Goal: Check status: Check status

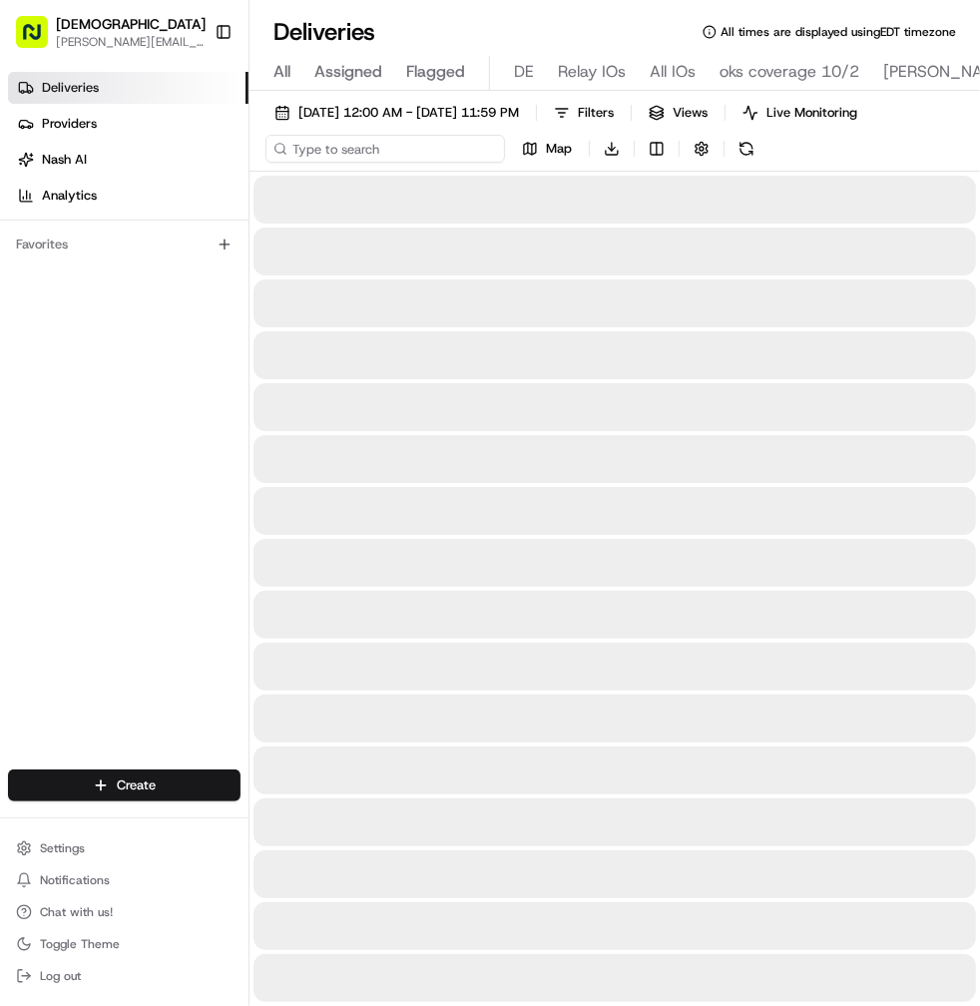
click at [372, 149] on input at bounding box center [384, 149] width 239 height 28
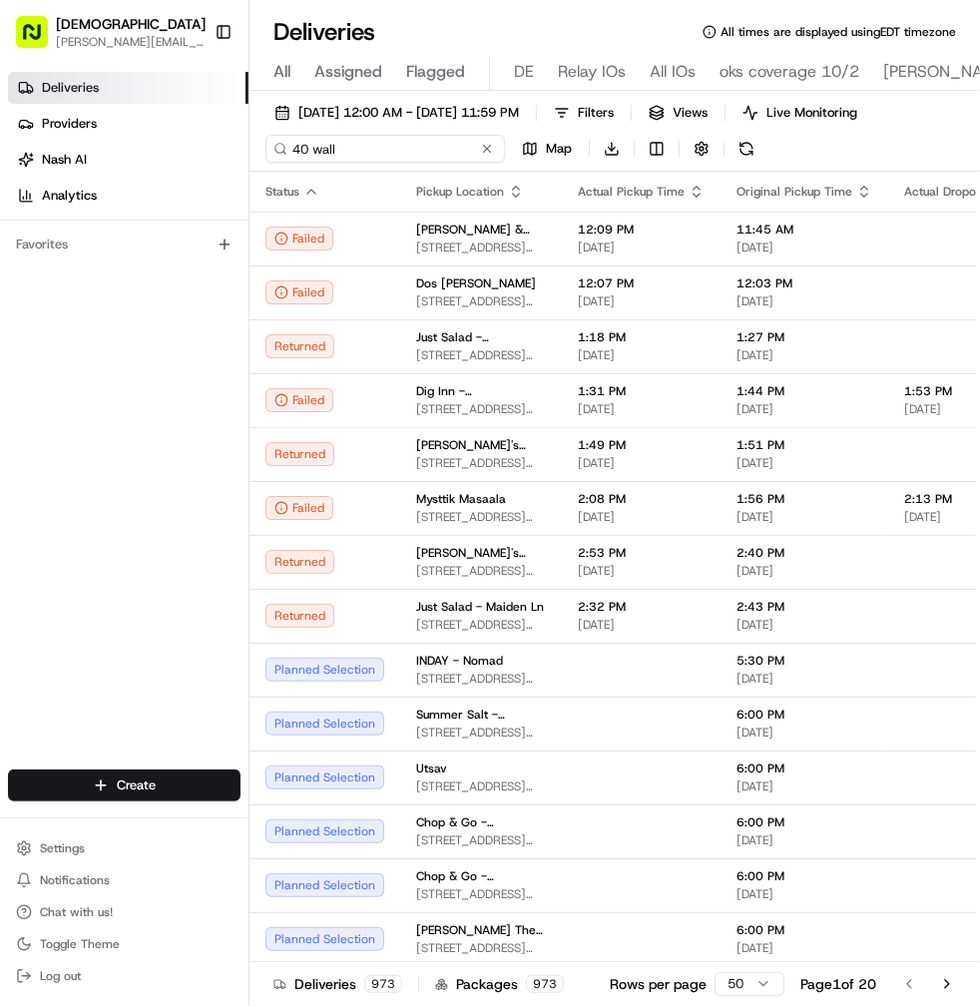
type input "40 wall"
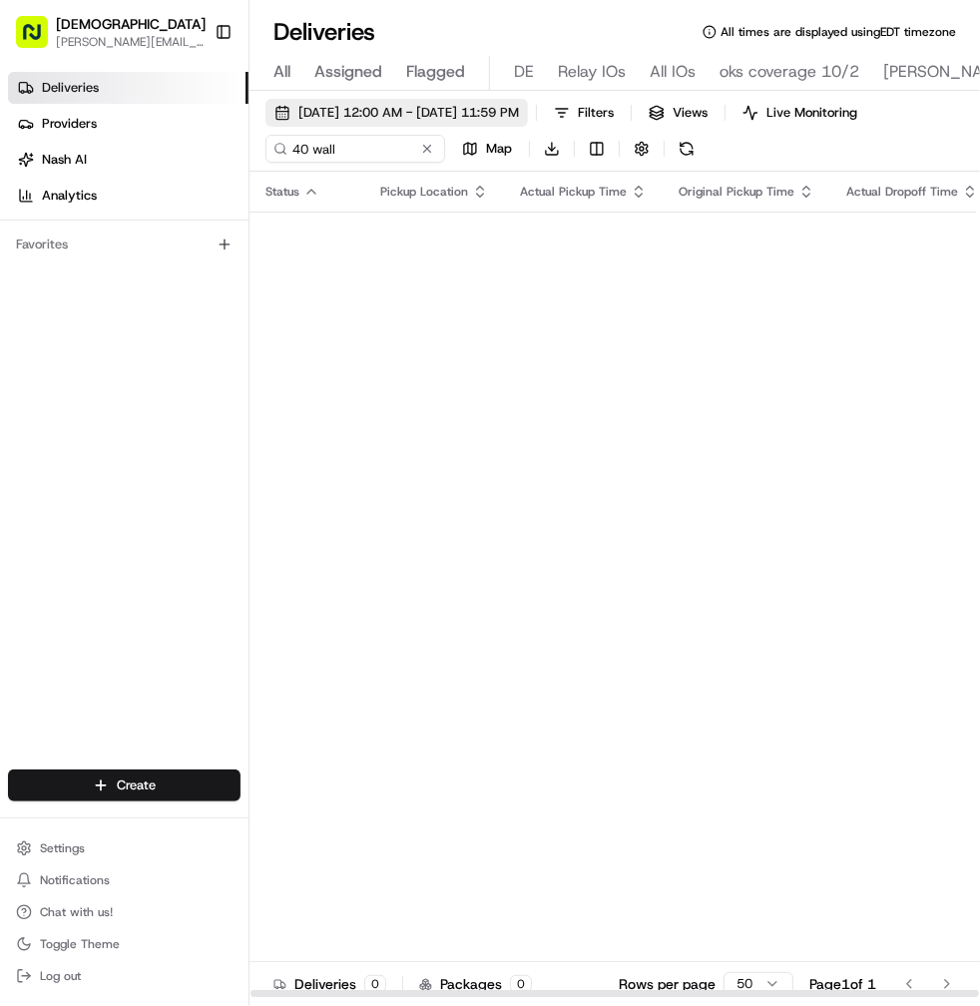
click at [446, 115] on span "[DATE] 12:00 AM - [DATE] 11:59 PM" at bounding box center [408, 113] width 221 height 18
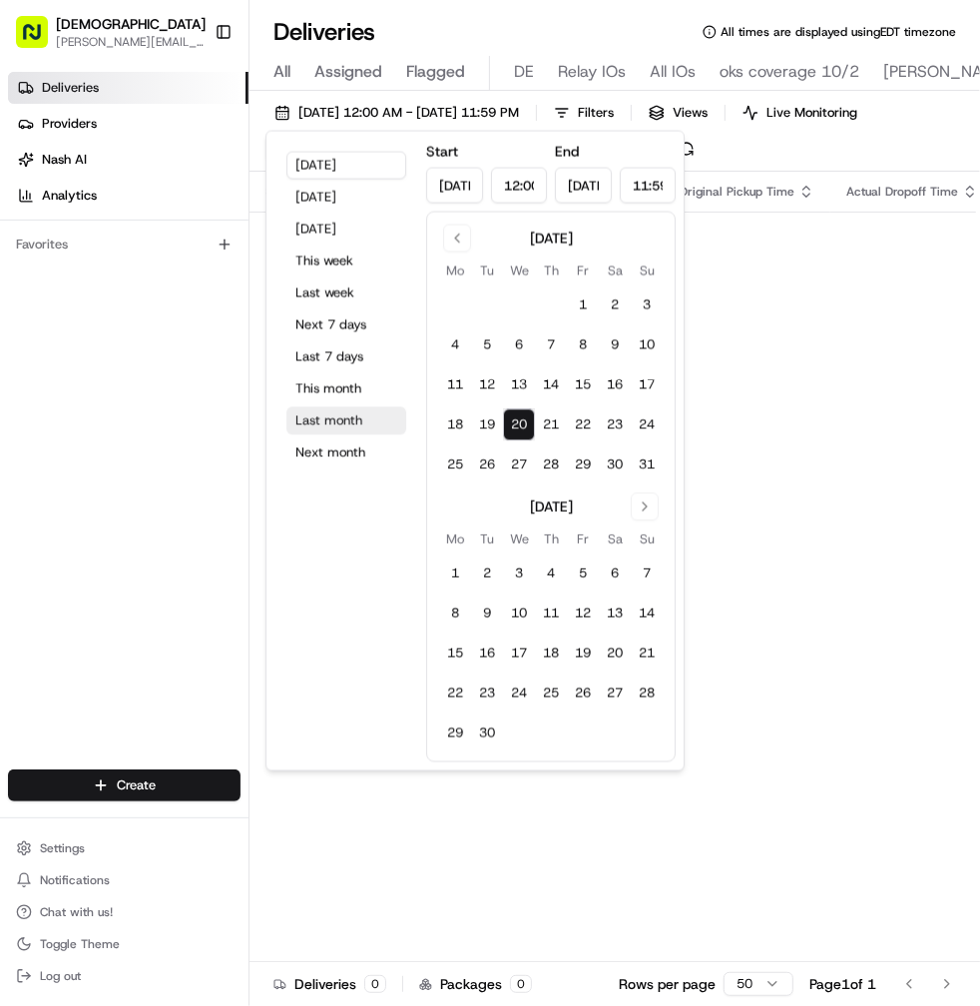
click at [325, 419] on button "Last month" at bounding box center [346, 421] width 120 height 28
type input "[DATE]"
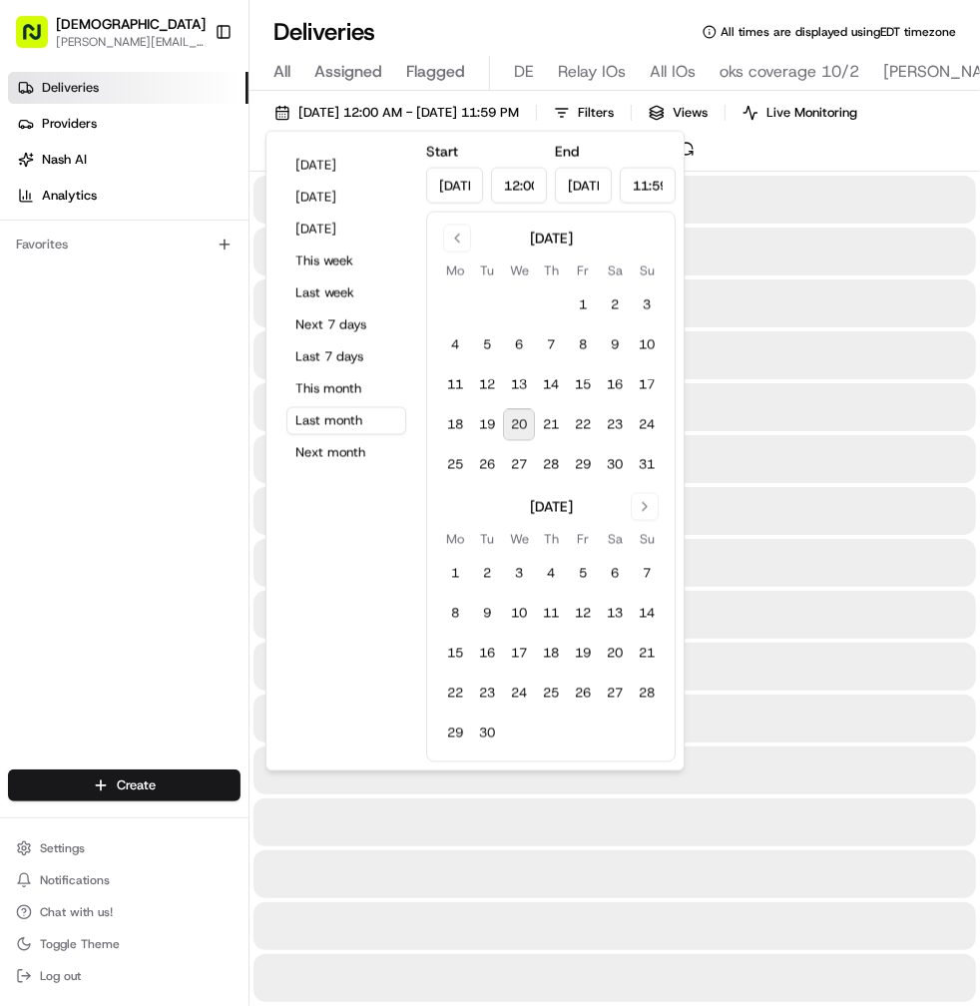
click at [815, 146] on div "[DATE] 12:00 AM - [DATE] 11:59 PM Filters Views Live Monitoring 40 wall Map Dow…" at bounding box center [614, 135] width 730 height 73
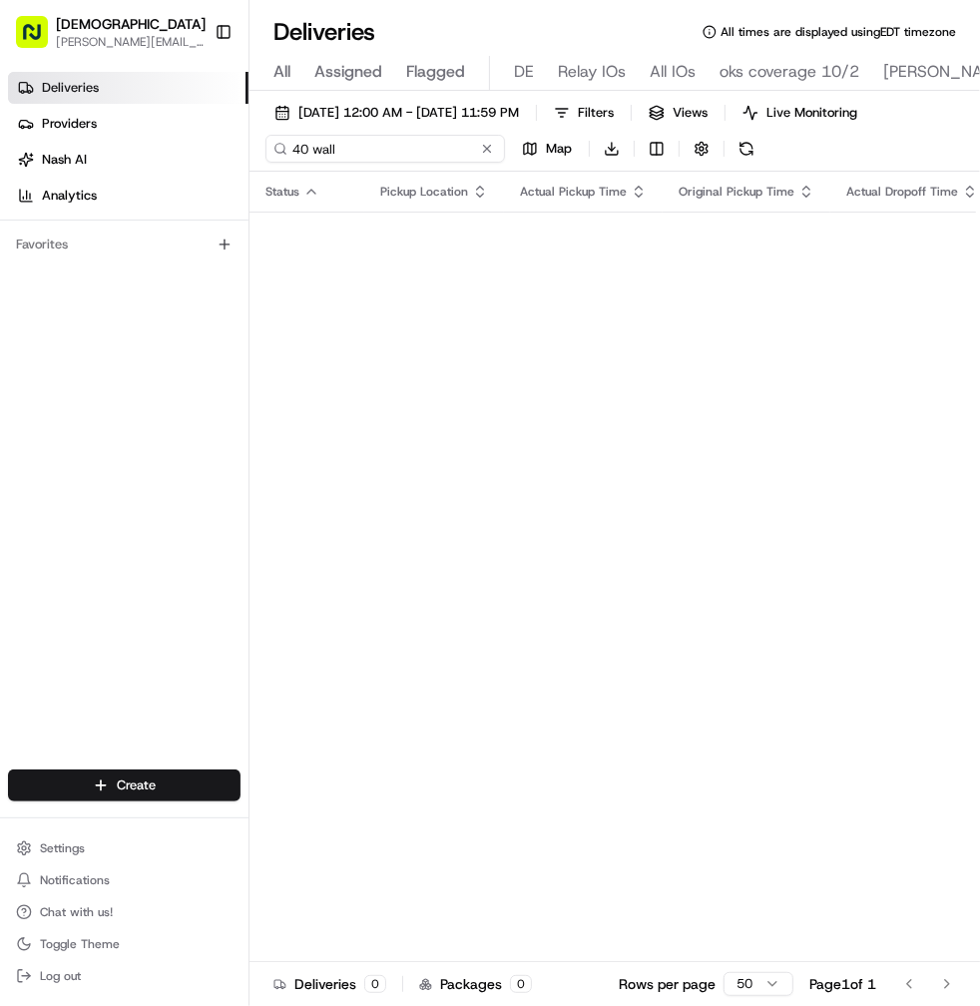
drag, startPoint x: 372, startPoint y: 154, endPoint x: 262, endPoint y: 148, distance: 109.9
click at [266, 150] on input "40 wall" at bounding box center [384, 149] width 239 height 28
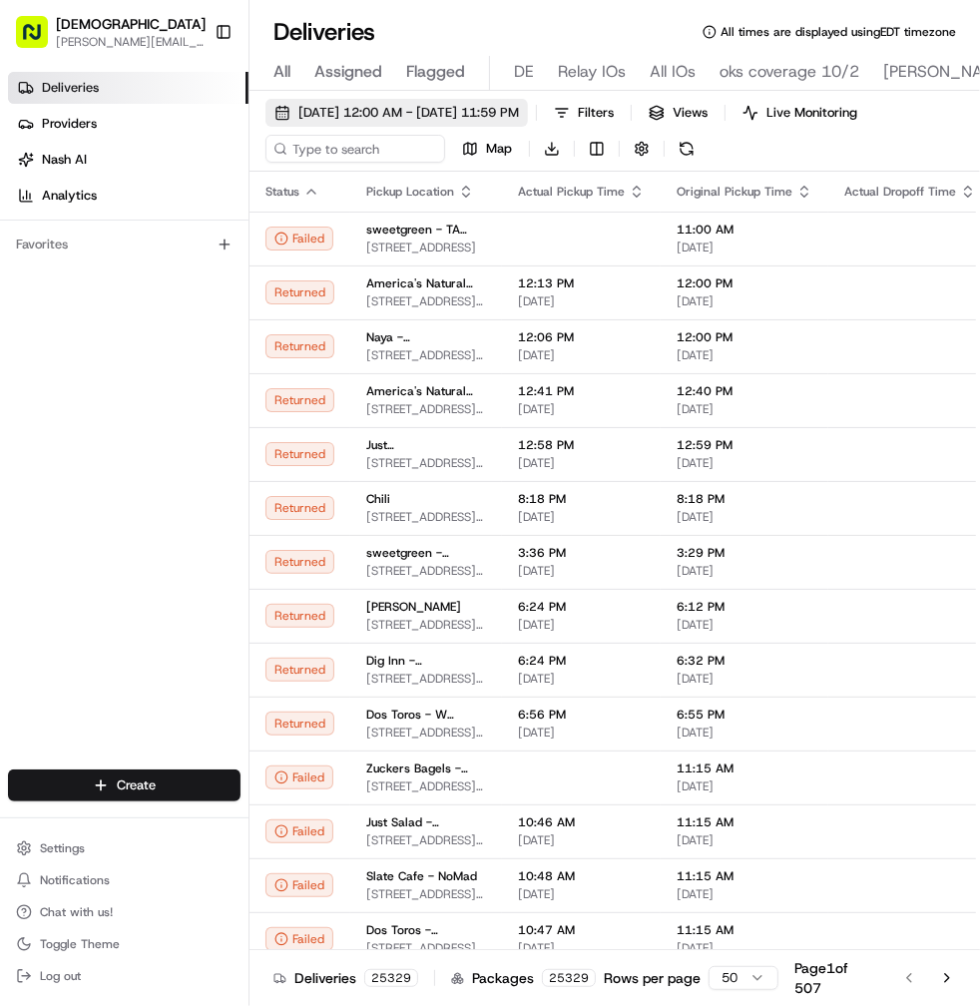
click at [395, 108] on span "[DATE] 12:00 AM - [DATE] 11:59 PM" at bounding box center [408, 113] width 221 height 18
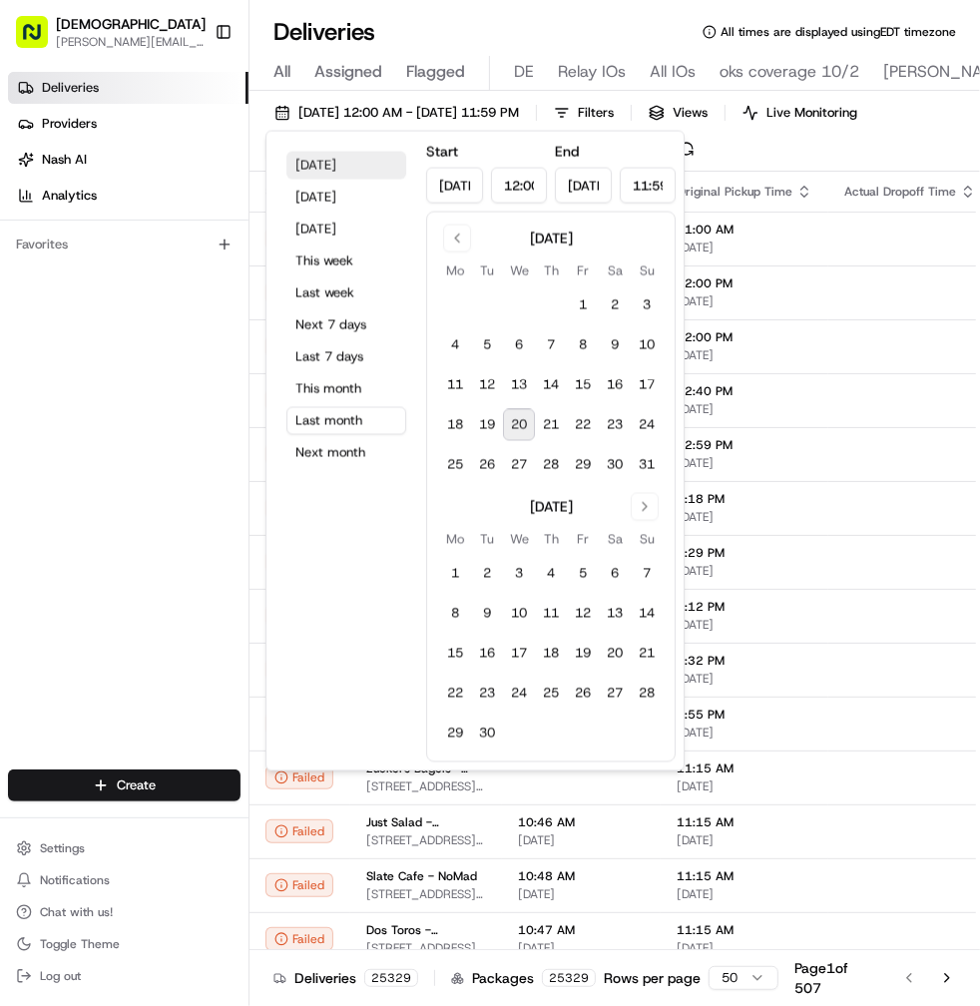
click at [315, 173] on button "[DATE]" at bounding box center [346, 166] width 120 height 28
type input "[DATE]"
